Goal: Task Accomplishment & Management: Complete application form

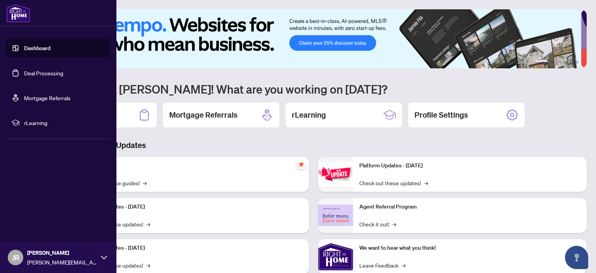
click at [24, 71] on link "Deal Processing" at bounding box center [43, 73] width 39 height 7
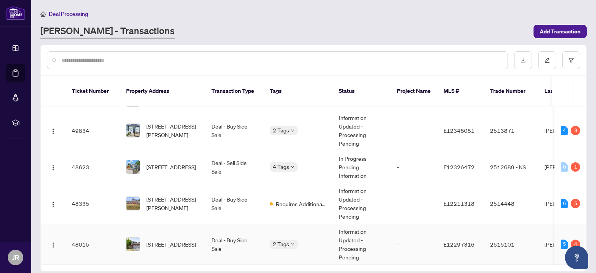
scroll to position [186, 0]
click at [174, 202] on span "[STREET_ADDRESS][PERSON_NAME]" at bounding box center [172, 203] width 53 height 17
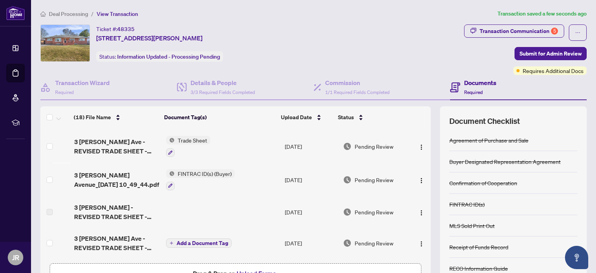
scroll to position [30, 0]
click at [534, 53] on span "Submit for Admin Review" at bounding box center [551, 53] width 62 height 12
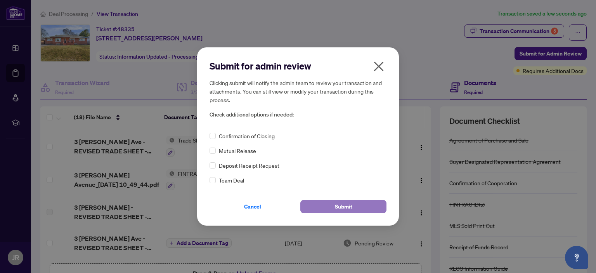
click at [351, 206] on span "Submit" at bounding box center [343, 206] width 17 height 12
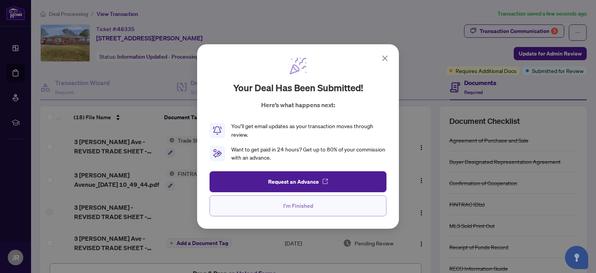
click at [306, 203] on span "I'm Finished" at bounding box center [298, 206] width 30 height 12
